Goal: Understand process/instructions

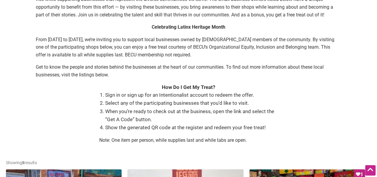
scroll to position [149, 0]
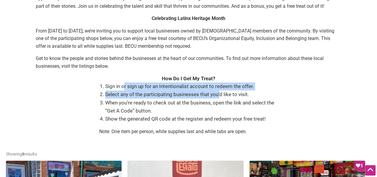
drag, startPoint x: 138, startPoint y: 91, endPoint x: 230, endPoint y: 98, distance: 91.5
click at [224, 97] on ol "Sign in or sign up for an Intentionalist account to redeem the offer. Select an…" at bounding box center [191, 102] width 173 height 41
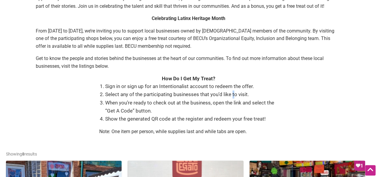
click at [235, 98] on li "Select any of the participating businesses that you’d like to visit." at bounding box center [191, 94] width 173 height 8
drag, startPoint x: 235, startPoint y: 98, endPoint x: 172, endPoint y: 98, distance: 62.6
click at [174, 97] on li "Select any of the participating businesses that you’d like to visit." at bounding box center [191, 94] width 173 height 8
click at [146, 104] on li "When you’re ready to check out at the business, open the link and select the “G…" at bounding box center [191, 107] width 173 height 16
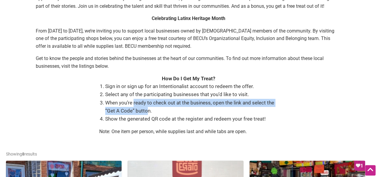
drag, startPoint x: 133, startPoint y: 102, endPoint x: 145, endPoint y: 112, distance: 15.6
click at [145, 112] on li "When you’re ready to check out at the business, open the link and select the “G…" at bounding box center [191, 107] width 173 height 16
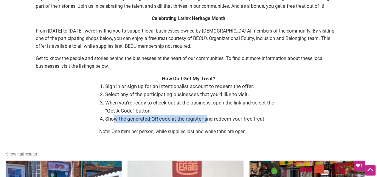
drag, startPoint x: 114, startPoint y: 119, endPoint x: 205, endPoint y: 117, distance: 91.3
click at [205, 117] on li "Show the generated QR code at the register and redeem your free treat!" at bounding box center [191, 119] width 173 height 8
